Goal: Task Accomplishment & Management: Manage account settings

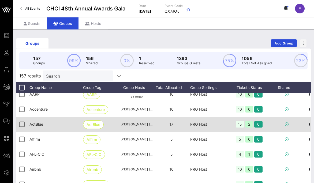
scroll to position [6, 0]
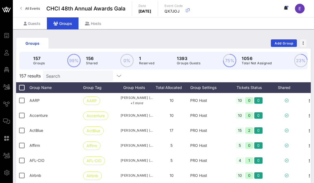
click at [78, 74] on input "Search" at bounding box center [77, 75] width 63 height 7
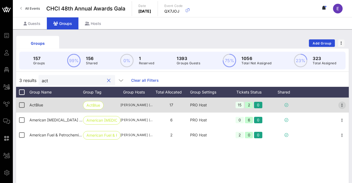
type input "act"
click at [314, 104] on icon "button" at bounding box center [342, 105] width 6 height 6
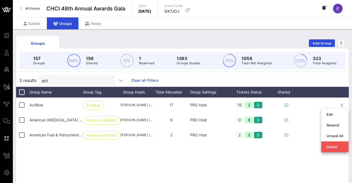
click at [213, 158] on div "ActBlue ActBlue [PERSON_NAME] ([EMAIL_ADDRESS][DOMAIN_NAME]) 17 PRO Host 15 2 0…" at bounding box center [182, 177] width 333 height 161
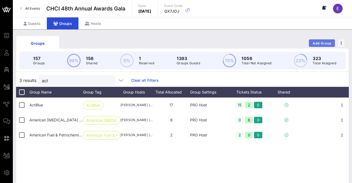
click at [314, 43] on span "Add Group" at bounding box center [322, 43] width 19 height 4
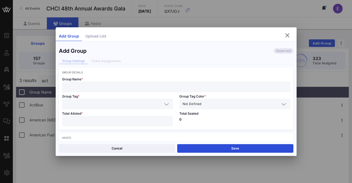
click at [130, 87] on input "text" at bounding box center [176, 86] width 222 height 7
paste input "[PERSON_NAME] for Congress"
type input "[PERSON_NAME] for Congress"
click at [107, 104] on input "text" at bounding box center [113, 103] width 97 height 7
paste input "[PERSON_NAME] for Congress"
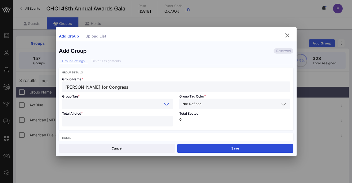
type input "[PERSON_NAME] for Congress"
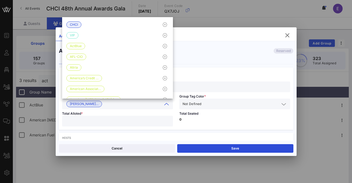
click at [204, 104] on input "text" at bounding box center [241, 103] width 77 height 7
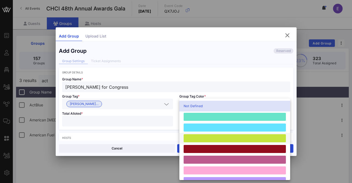
click at [211, 136] on div at bounding box center [235, 138] width 102 height 8
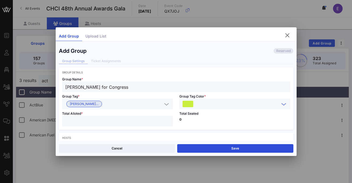
click at [129, 119] on input "number" at bounding box center [117, 121] width 104 height 7
type input "**"
click at [209, 127] on div "Total Seated 0" at bounding box center [234, 119] width 117 height 20
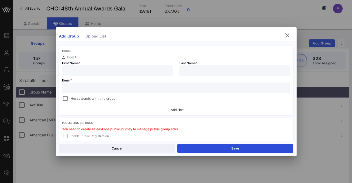
scroll to position [88, 0]
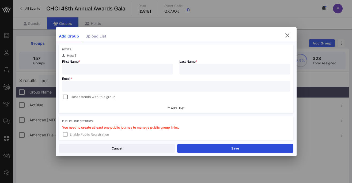
click at [101, 69] on input "text" at bounding box center [117, 69] width 104 height 7
paste input "[PERSON_NAME]"
click at [95, 70] on input "[PERSON_NAME]" at bounding box center [117, 69] width 104 height 7
type input "[PERSON_NAME]"
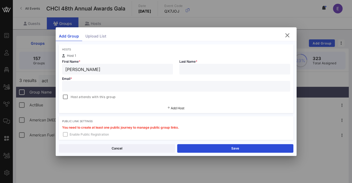
paste input "[PERSON_NAME]"
type input "[PERSON_NAME]"
click at [120, 82] on div at bounding box center [176, 86] width 222 height 11
paste input "[PERSON_NAME][EMAIL_ADDRESS][DOMAIN_NAME]"
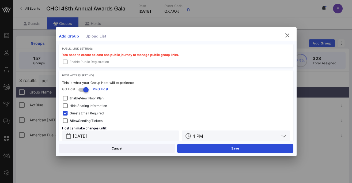
scroll to position [170, 0]
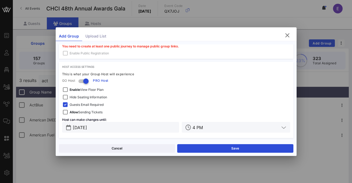
type input "[PERSON_NAME][EMAIL_ADDRESS][DOMAIN_NAME]"
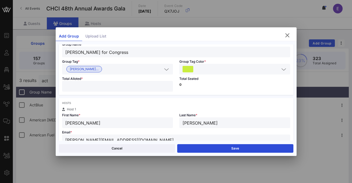
scroll to position [40, 0]
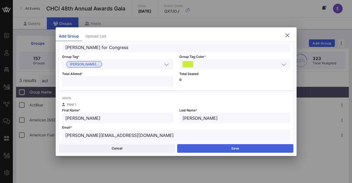
click at [223, 148] on button "Save" at bounding box center [235, 148] width 116 height 9
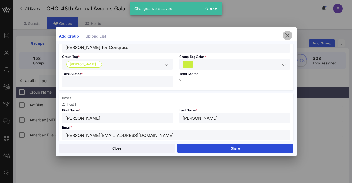
click at [287, 35] on icon "button" at bounding box center [287, 35] width 6 height 6
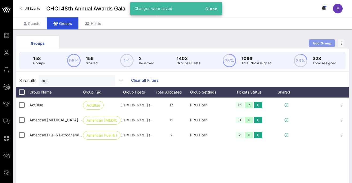
click at [314, 44] on span "Add Group" at bounding box center [322, 43] width 19 height 4
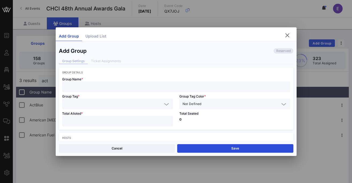
click at [167, 88] on input "text" at bounding box center [176, 86] width 222 height 7
paste input "American Beverage Association"
type input "American Beverage Association"
click at [119, 103] on input "text" at bounding box center [113, 103] width 97 height 7
paste input "American Beverage Association"
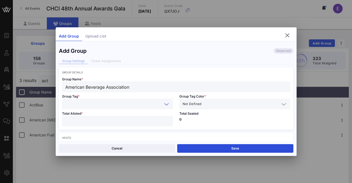
type input "American Beverage Association"
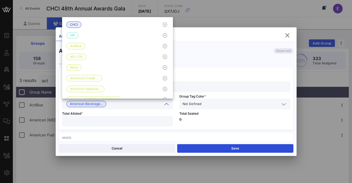
click at [220, 107] on input "text" at bounding box center [241, 103] width 77 height 7
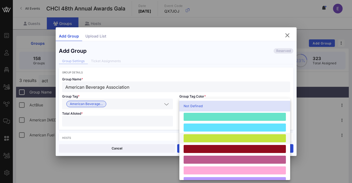
click at [207, 135] on div at bounding box center [235, 138] width 102 height 8
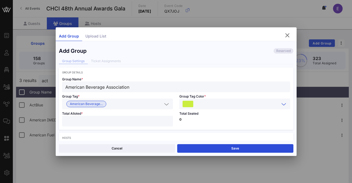
click at [136, 118] on input "number" at bounding box center [117, 121] width 104 height 7
type input "**"
click at [220, 122] on div "Total Seated 0" at bounding box center [234, 119] width 117 height 20
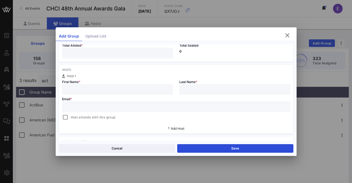
scroll to position [75, 0]
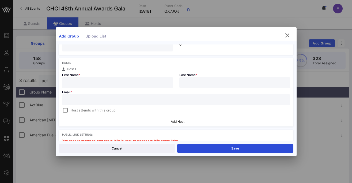
click at [104, 81] on input "text" at bounding box center [117, 82] width 104 height 7
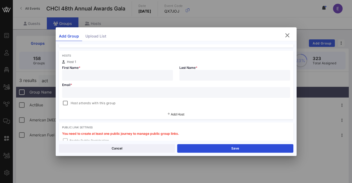
paste input "[PERSON_NAME] & [PERSON_NAME]"
click at [88, 75] on input "[PERSON_NAME] & [PERSON_NAME]" at bounding box center [117, 75] width 104 height 7
type input "[PERSON_NAME] & [PERSON_NAME]"
click at [197, 76] on input "text" at bounding box center [235, 75] width 104 height 7
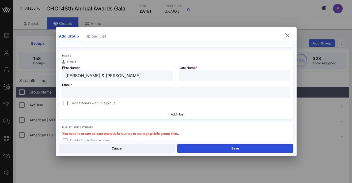
paste input "[PERSON_NAME]"
type input "[PERSON_NAME]"
drag, startPoint x: 122, startPoint y: 74, endPoint x: 87, endPoint y: 74, distance: 34.8
click at [87, 74] on input "[PERSON_NAME] & [PERSON_NAME]" at bounding box center [117, 75] width 104 height 7
type input "Franklin"
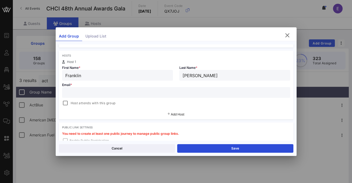
click at [185, 114] on div "Add Host" at bounding box center [176, 115] width 235 height 10
click at [178, 113] on span "Add Host" at bounding box center [178, 114] width 14 height 4
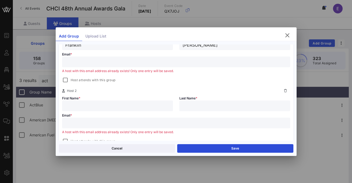
scroll to position [117, 0]
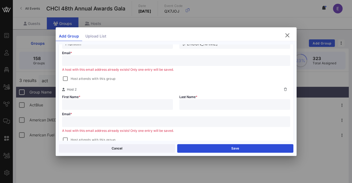
click at [133, 104] on input "text" at bounding box center [117, 104] width 104 height 7
click at [133, 104] on input "[PERSON_NAME]" at bounding box center [117, 104] width 104 height 7
type input "[PERSON_NAME]"
click at [103, 57] on input "text" at bounding box center [176, 60] width 222 height 7
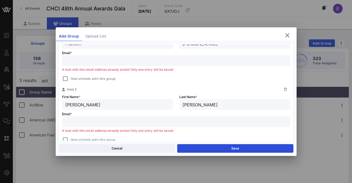
paste input "[EMAIL_ADDRESS][DOMAIN_NAME] & [EMAIL_ADDRESS][DOMAIN_NAME])"
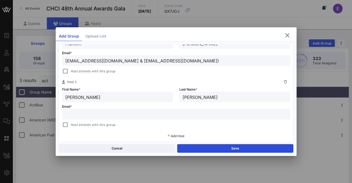
drag, startPoint x: 133, startPoint y: 61, endPoint x: 228, endPoint y: 62, distance: 95.9
click at [228, 62] on input "[EMAIL_ADDRESS][DOMAIN_NAME] & [EMAIL_ADDRESS][DOMAIN_NAME])" at bounding box center [176, 60] width 222 height 7
type input "[EMAIL_ADDRESS][DOMAIN_NAME]"
paste input "[EMAIL_ADDRESS][DOMAIN_NAME])"
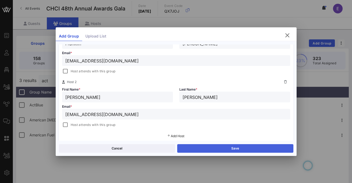
type input "[EMAIL_ADDRESS][DOMAIN_NAME]"
click at [217, 148] on button "Save" at bounding box center [235, 148] width 116 height 9
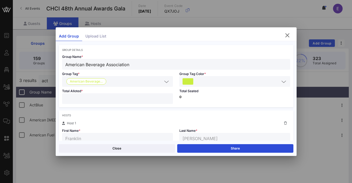
scroll to position [0, 0]
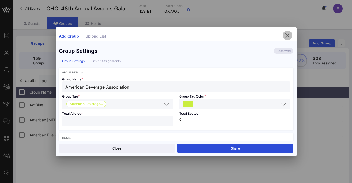
click at [290, 35] on icon "button" at bounding box center [287, 35] width 6 height 6
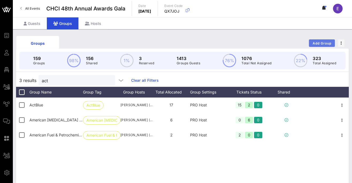
click at [314, 43] on span "Add Group" at bounding box center [322, 43] width 19 height 4
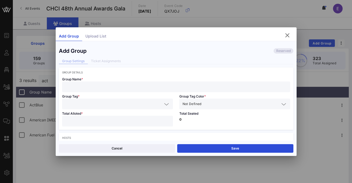
click at [109, 85] on input "text" at bounding box center [176, 86] width 222 height 7
paste input "AOC for Congress"
type input "AOC for Congress"
click at [95, 104] on input "text" at bounding box center [113, 103] width 97 height 7
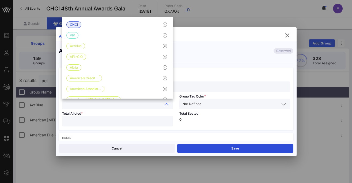
paste input "AOC for Congress"
type input "AOC for Congress"
click at [212, 103] on input "text" at bounding box center [241, 103] width 77 height 7
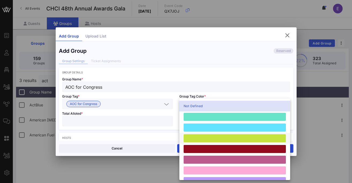
click at [206, 135] on div at bounding box center [235, 138] width 102 height 8
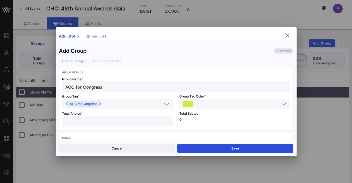
click at [125, 124] on input "number" at bounding box center [117, 121] width 104 height 7
type input "*"
type input "**"
click at [230, 123] on div "Total Seated 0" at bounding box center [234, 119] width 117 height 20
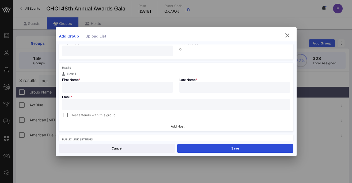
scroll to position [76, 0]
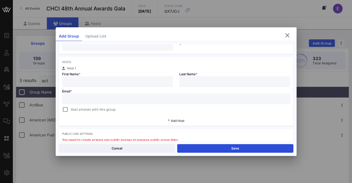
click at [99, 80] on input "text" at bounding box center [117, 81] width 104 height 7
paste input "[PERSON_NAME]"
drag, startPoint x: 86, startPoint y: 82, endPoint x: 197, endPoint y: 82, distance: 111.1
click at [197, 82] on div "Host 1 First Name * [PERSON_NAME] Last Name * Email * Host attends with this gr…" at bounding box center [176, 90] width 235 height 46
type input "[PERSON_NAME]"
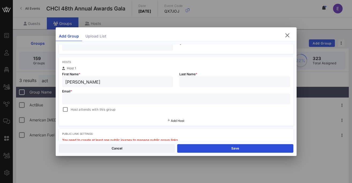
paste input "[PERSON_NAME]"
type input "[PERSON_NAME]"
click at [91, 100] on input "text" at bounding box center [176, 98] width 222 height 7
paste input "[PERSON_NAME][EMAIL_ADDRESS][DOMAIN_NAME]"
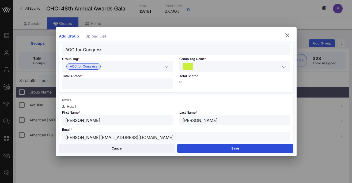
scroll to position [0, 0]
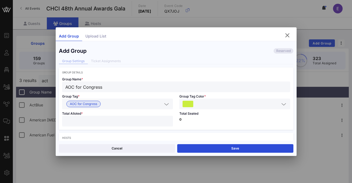
type input "[PERSON_NAME][EMAIL_ADDRESS][DOMAIN_NAME]"
drag, startPoint x: 96, startPoint y: 123, endPoint x: 48, endPoint y: 123, distance: 47.7
click at [48, 123] on div "Event Builder Guests Floor Plan All Groups Journeys Comms QR Scanner Team Setti…" at bounding box center [176, 140] width 352 height 281
type input "*"
click at [202, 120] on p "0" at bounding box center [234, 119] width 111 height 3
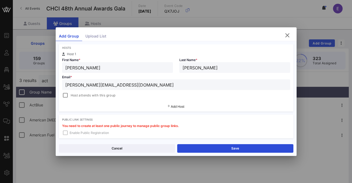
scroll to position [92, 0]
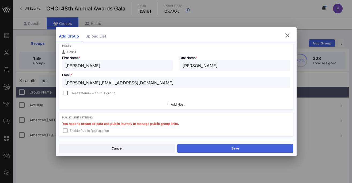
click at [225, 147] on button "Save" at bounding box center [235, 148] width 116 height 9
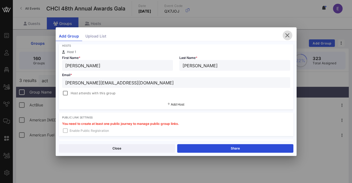
click at [288, 34] on icon "button" at bounding box center [287, 35] width 6 height 6
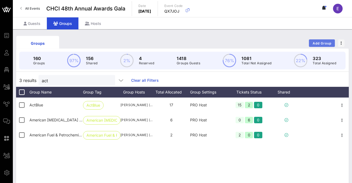
click at [314, 43] on span "Add Group" at bounding box center [322, 43] width 19 height 4
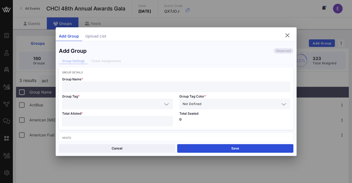
click at [124, 90] on input "text" at bounding box center [176, 86] width 222 height 7
paste input "Constellation Brands"
type input "Constellation Brands"
paste input "Constellation Brands"
type input "Constellation Brands"
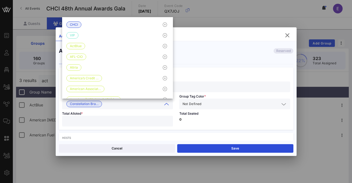
click at [195, 101] on span "Not Defined" at bounding box center [192, 103] width 19 height 5
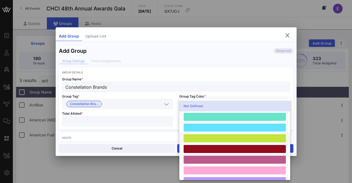
click at [201, 139] on div at bounding box center [235, 138] width 102 height 8
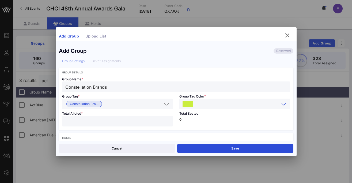
click at [140, 125] on div at bounding box center [117, 121] width 104 height 11
type input "**"
click at [204, 128] on div "Total Seated 0" at bounding box center [234, 119] width 117 height 20
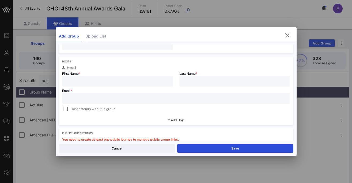
scroll to position [77, 0]
click at [103, 82] on input "text" at bounding box center [117, 80] width 104 height 7
paste input "[PERSON_NAME] + [PERSON_NAME]"
click at [82, 81] on input "[PERSON_NAME] + [PERSON_NAME]" at bounding box center [117, 80] width 104 height 7
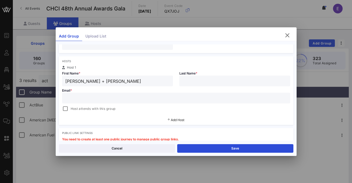
type input "[PERSON_NAME] + [PERSON_NAME]"
click at [210, 81] on input "text" at bounding box center [235, 80] width 104 height 7
paste input "Lang"
type input "Lang"
drag, startPoint x: 133, startPoint y: 81, endPoint x: 94, endPoint y: 80, distance: 38.6
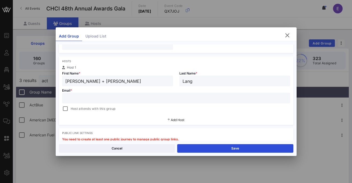
click at [94, 80] on input "[PERSON_NAME] + [PERSON_NAME]" at bounding box center [117, 80] width 104 height 7
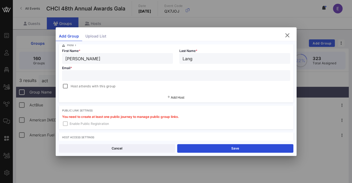
type input "[PERSON_NAME]"
click at [175, 99] on span "Add Host" at bounding box center [178, 97] width 14 height 4
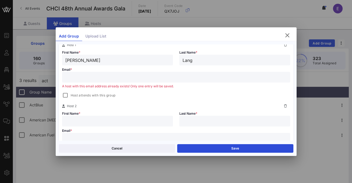
click at [116, 118] on input "text" at bounding box center [117, 121] width 104 height 7
paste input "[PERSON_NAME]"
click at [89, 123] on input "[PERSON_NAME]" at bounding box center [117, 121] width 104 height 7
type input "CarolinA"
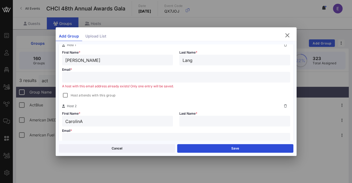
paste input "[PERSON_NAME]"
type input "[PERSON_NAME]"
click at [79, 121] on input "CarolinA" at bounding box center [117, 121] width 104 height 7
click at [86, 122] on input "CarolinA" at bounding box center [117, 121] width 104 height 7
type input "Carolina"
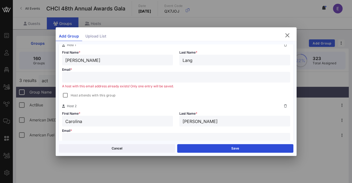
click at [104, 77] on input "text" at bounding box center [176, 77] width 222 height 7
paste input ""[PERSON_NAME][EMAIL_ADDRESS][PERSON_NAME][DOMAIN_NAME] & [DOMAIN_NAME][EMAIL_A…"
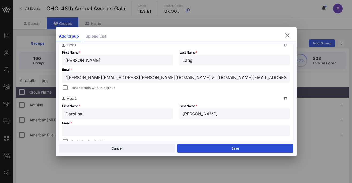
drag, startPoint x: 127, startPoint y: 78, endPoint x: 193, endPoint y: 79, distance: 66.2
click at [193, 79] on input ""[PERSON_NAME][EMAIL_ADDRESS][PERSON_NAME][DOMAIN_NAME] & [DOMAIN_NAME][EMAIL_A…" at bounding box center [176, 77] width 222 height 7
type input ""[PERSON_NAME][EMAIL_ADDRESS][PERSON_NAME][DOMAIN_NAME] & [DOMAIN_NAME][EMAIL_A…"
click at [121, 127] on input "text" at bounding box center [176, 130] width 222 height 7
paste input "[EMAIL_ADDRESS][PERSON_NAME][DOMAIN_NAME]"
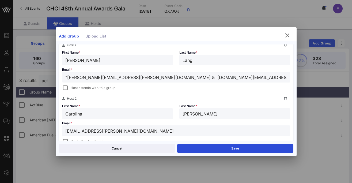
type input "[EMAIL_ADDRESS][PERSON_NAME][DOMAIN_NAME]"
drag, startPoint x: 201, startPoint y: 76, endPoint x: 120, endPoint y: 76, distance: 80.3
click at [120, 76] on input ""[PERSON_NAME][EMAIL_ADDRESS][PERSON_NAME][DOMAIN_NAME] & [DOMAIN_NAME][EMAIL_A…" at bounding box center [176, 77] width 222 height 7
click at [67, 77] on input ""[PERSON_NAME][EMAIL_ADDRESS][PERSON_NAME][DOMAIN_NAME]" at bounding box center [176, 77] width 222 height 7
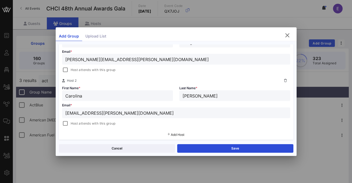
scroll to position [129, 0]
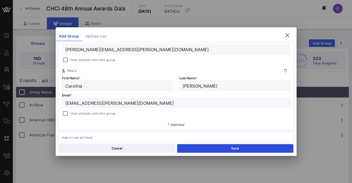
type input "[PERSON_NAME][EMAIL_ADDRESS][PERSON_NAME][DOMAIN_NAME]"
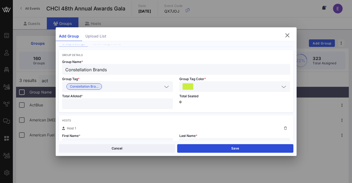
scroll to position [18, 0]
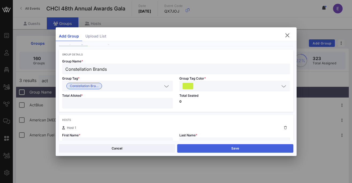
click at [231, 148] on button "Save" at bounding box center [235, 148] width 116 height 9
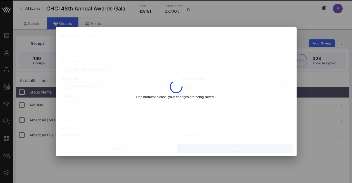
type input "[PERSON_NAME]"
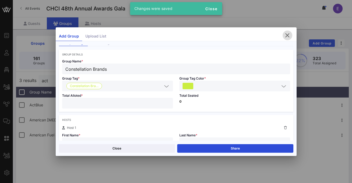
click at [286, 37] on icon "button" at bounding box center [287, 35] width 6 height 6
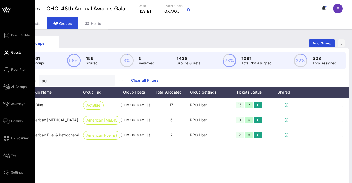
click at [11, 53] on span "Guests" at bounding box center [16, 52] width 10 height 5
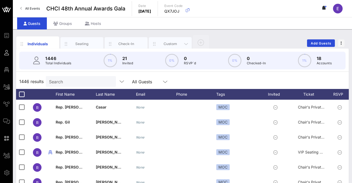
click at [172, 43] on div "Custom" at bounding box center [171, 43] width 24 height 5
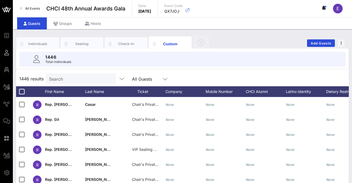
click at [74, 83] on div "Search" at bounding box center [80, 78] width 63 height 11
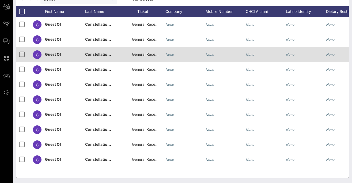
scroll to position [80, 0]
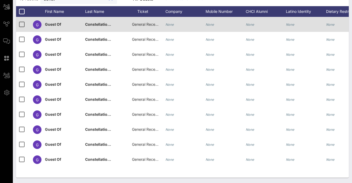
type input "const"
click at [141, 26] on span "General Reception" at bounding box center [148, 24] width 32 height 5
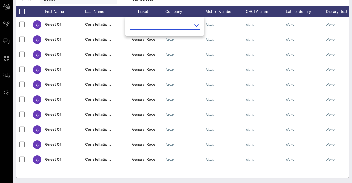
click at [159, 28] on input "text" at bounding box center [161, 25] width 63 height 9
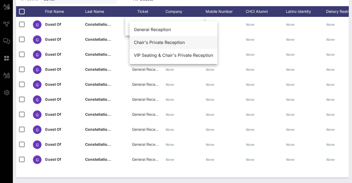
click at [162, 40] on div "Chair's Private Reception" at bounding box center [173, 42] width 79 height 5
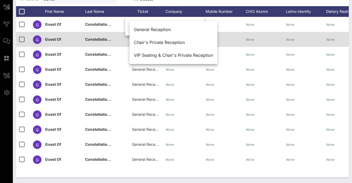
click at [149, 40] on span "General Reception" at bounding box center [148, 39] width 32 height 5
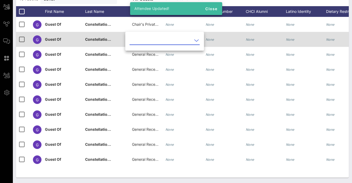
click at [149, 40] on input "text" at bounding box center [161, 40] width 63 height 9
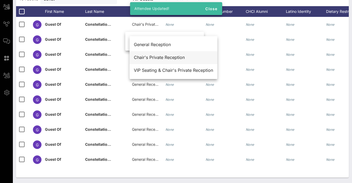
click at [160, 58] on div "Chair's Private Reception" at bounding box center [173, 57] width 79 height 5
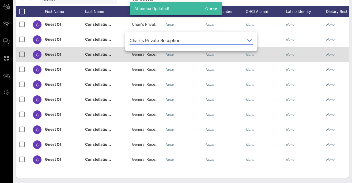
click at [145, 55] on span "General Reception" at bounding box center [148, 54] width 32 height 5
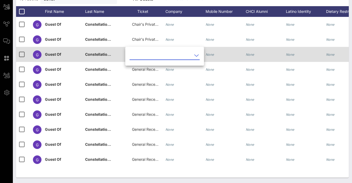
click at [145, 55] on input "text" at bounding box center [161, 55] width 63 height 9
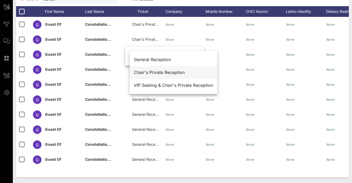
click at [158, 74] on div "Chair's Private Reception" at bounding box center [173, 72] width 79 height 5
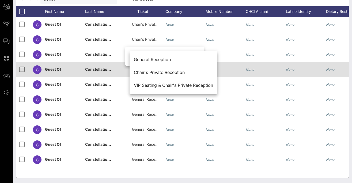
click at [147, 73] on div "General Reception" at bounding box center [145, 69] width 27 height 15
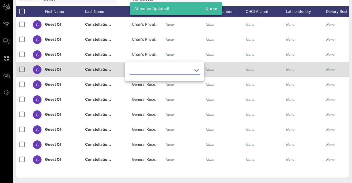
click at [143, 71] on input "text" at bounding box center [161, 70] width 63 height 9
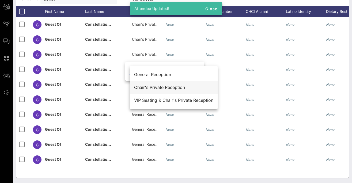
click at [152, 88] on div "Chair's Private Reception" at bounding box center [173, 87] width 79 height 5
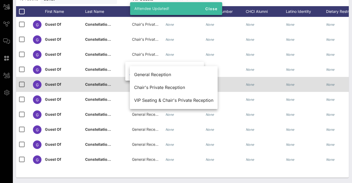
click at [143, 84] on span "General Reception" at bounding box center [148, 84] width 32 height 5
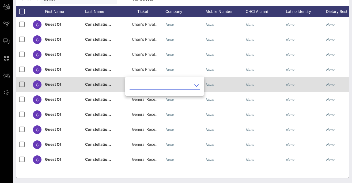
click at [143, 84] on input "text" at bounding box center [161, 85] width 63 height 9
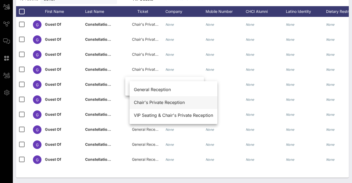
click at [154, 105] on div "Chair's Private Reception" at bounding box center [173, 103] width 79 height 12
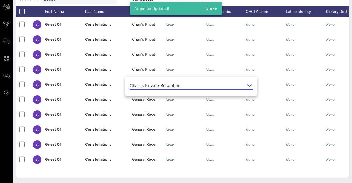
click at [197, 4] on div "Attendee Updated!" at bounding box center [166, 8] width 73 height 13
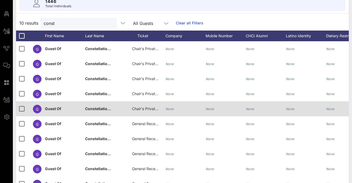
scroll to position [0, 0]
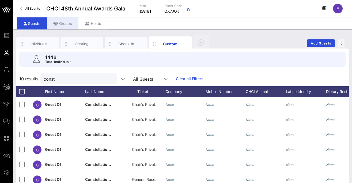
click at [63, 24] on div "Groups" at bounding box center [63, 23] width 32 height 12
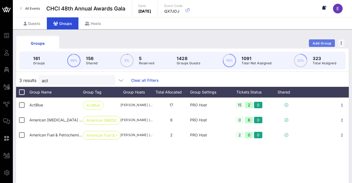
click at [314, 44] on span "Add Group" at bounding box center [322, 43] width 19 height 4
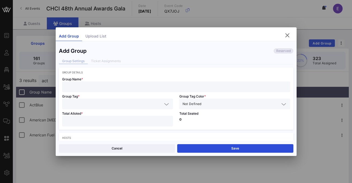
click at [88, 88] on input "text" at bounding box center [176, 86] width 222 height 7
paste input "[DEMOGRAPHIC_DATA]"
type input "[DEMOGRAPHIC_DATA]"
click at [85, 105] on input "text" at bounding box center [113, 103] width 97 height 7
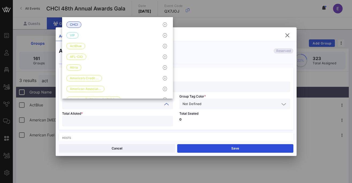
paste input "[DEMOGRAPHIC_DATA]"
type input "[DEMOGRAPHIC_DATA]"
click at [210, 100] on div "Not Defined" at bounding box center [235, 104] width 104 height 11
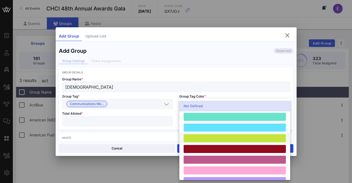
click at [200, 137] on div at bounding box center [235, 138] width 102 height 8
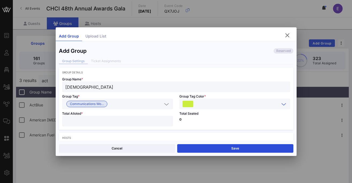
click at [116, 122] on input "number" at bounding box center [117, 121] width 104 height 7
type input "**"
type input "*"
click at [209, 118] on p "0" at bounding box center [234, 119] width 111 height 3
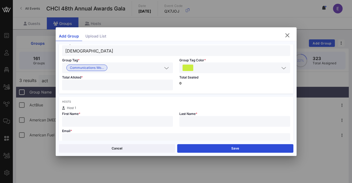
scroll to position [47, 0]
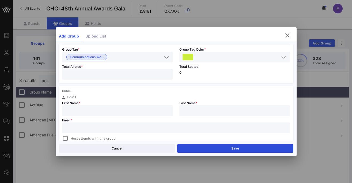
click at [102, 110] on input "text" at bounding box center [117, 110] width 104 height 7
paste input "[PERSON_NAME]"
drag, startPoint x: 80, startPoint y: 110, endPoint x: 123, endPoint y: 111, distance: 43.9
click at [123, 111] on input "[PERSON_NAME]" at bounding box center [117, 110] width 104 height 7
type input "[PERSON_NAME]"
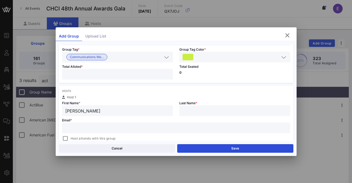
paste input "[PERSON_NAME]"
type input "[PERSON_NAME]"
click at [88, 129] on input "text" at bounding box center [176, 127] width 222 height 7
paste input "[PERSON_NAME][EMAIL_ADDRESS][DOMAIN_NAME]"
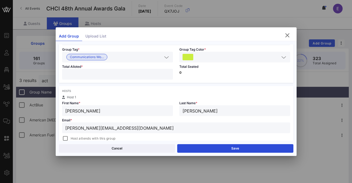
type input "[PERSON_NAME][EMAIL_ADDRESS][DOMAIN_NAME]"
click at [196, 97] on div "Host 1" at bounding box center [176, 97] width 228 height 3
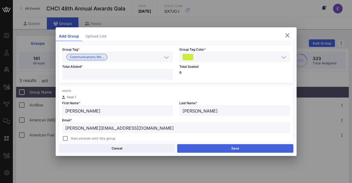
click at [234, 151] on button "Save" at bounding box center [235, 148] width 116 height 9
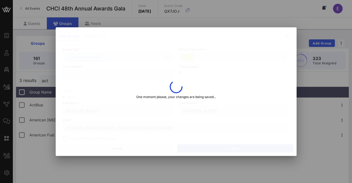
type input "[DEMOGRAPHIC_DATA]"
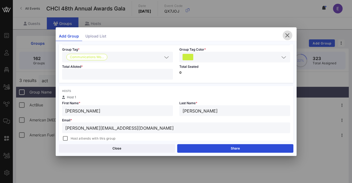
click at [288, 33] on icon "button" at bounding box center [287, 35] width 6 height 6
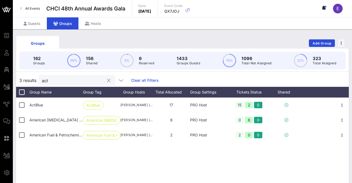
click at [57, 81] on input "act" at bounding box center [73, 80] width 63 height 7
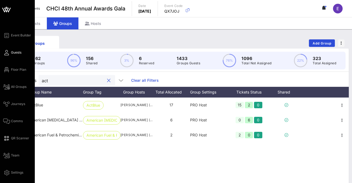
click at [16, 55] on link "Guests" at bounding box center [12, 52] width 18 height 6
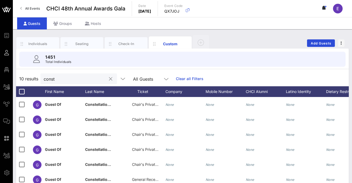
click at [83, 80] on input "const" at bounding box center [75, 78] width 63 height 7
paste input "American Beverage Association"
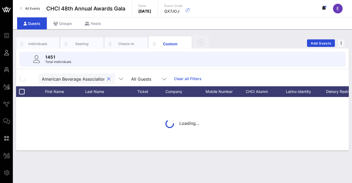
scroll to position [0, 16]
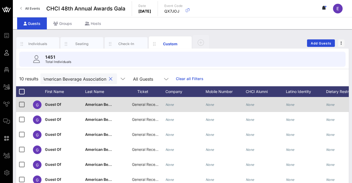
type input "American Beverage Association"
click at [140, 104] on span "General Reception" at bounding box center [148, 104] width 32 height 5
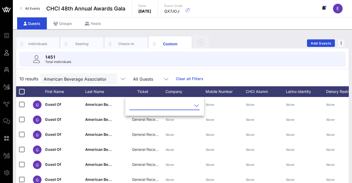
click at [155, 108] on input "text" at bounding box center [161, 105] width 63 height 9
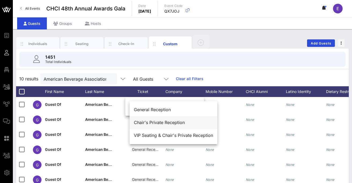
click at [159, 121] on div "Chair's Private Reception" at bounding box center [173, 122] width 79 height 5
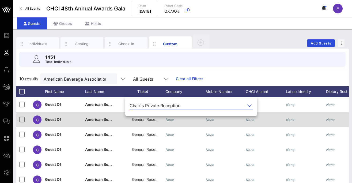
click at [144, 119] on span "General Reception" at bounding box center [148, 119] width 32 height 5
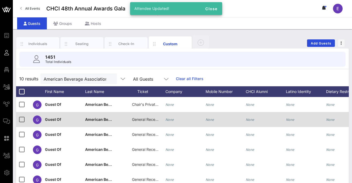
click at [144, 119] on span "General Reception" at bounding box center [148, 119] width 32 height 5
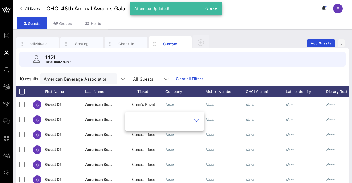
click at [157, 122] on input "text" at bounding box center [161, 120] width 63 height 9
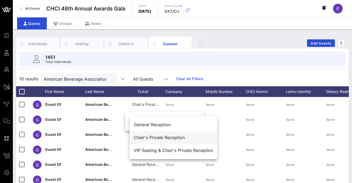
click at [162, 135] on div "Chair's Private Reception" at bounding box center [173, 137] width 79 height 5
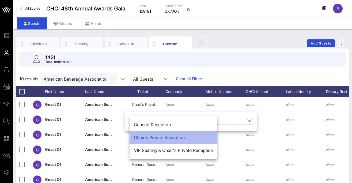
click at [235, 74] on div "10 results American Beverage Association All Guests Clear all Filters" at bounding box center [182, 78] width 333 height 15
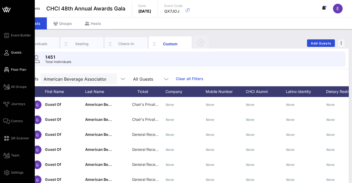
click at [10, 71] on link "Floor Plan" at bounding box center [14, 69] width 23 height 6
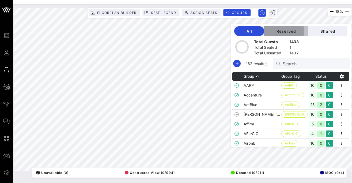
click at [288, 32] on span "Reserved" at bounding box center [286, 31] width 35 height 5
